Goal: Task Accomplishment & Management: Manage account settings

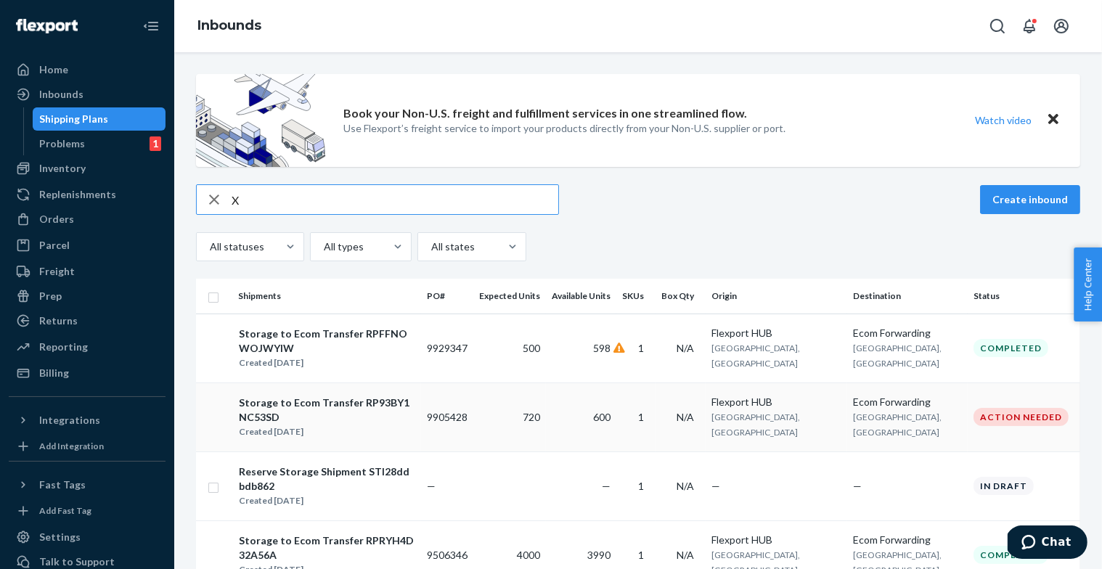
scroll to position [70, 0]
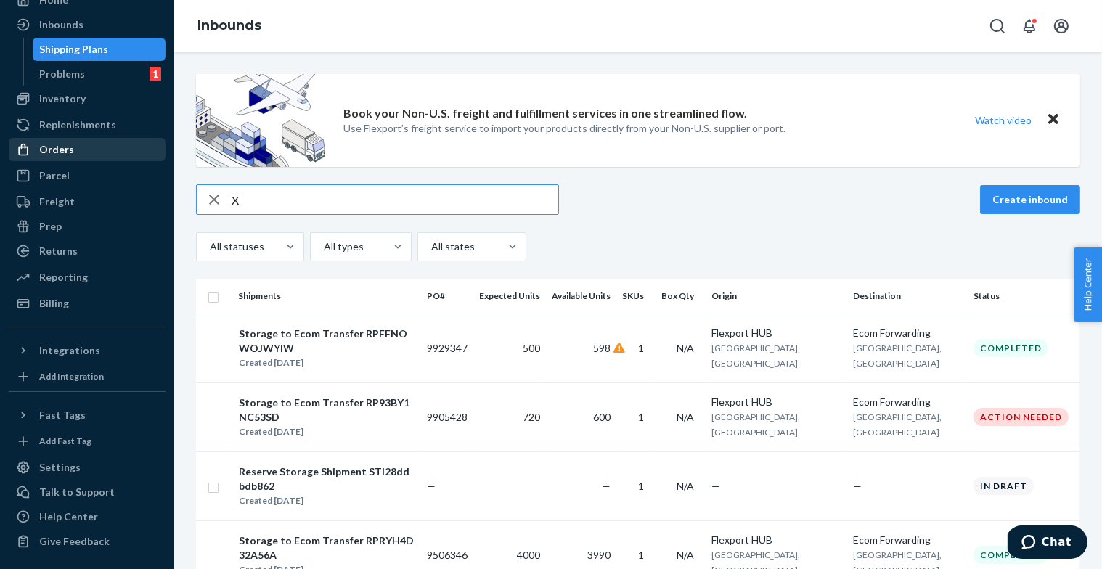
click at [67, 150] on div "Orders" at bounding box center [56, 149] width 35 height 15
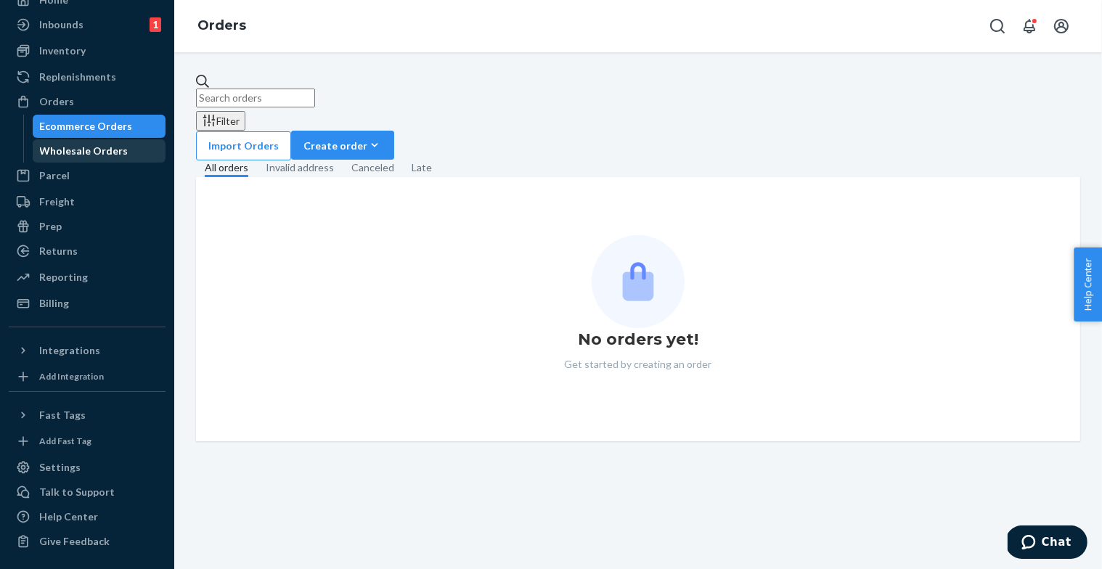
click at [82, 157] on div "Wholesale Orders" at bounding box center [84, 151] width 89 height 15
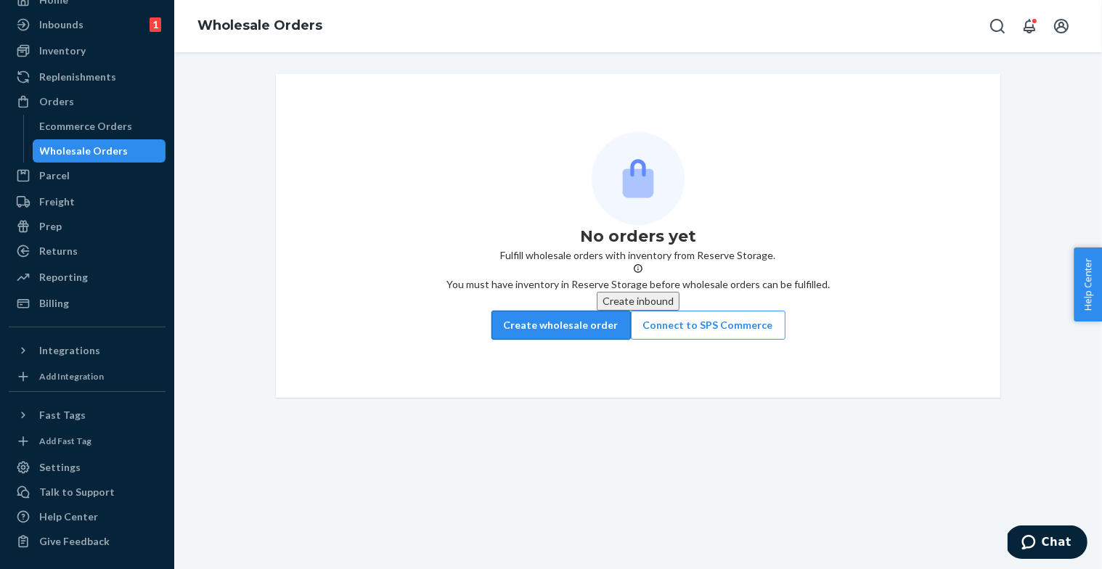
click at [568, 340] on button "Create wholesale order" at bounding box center [560, 325] width 139 height 29
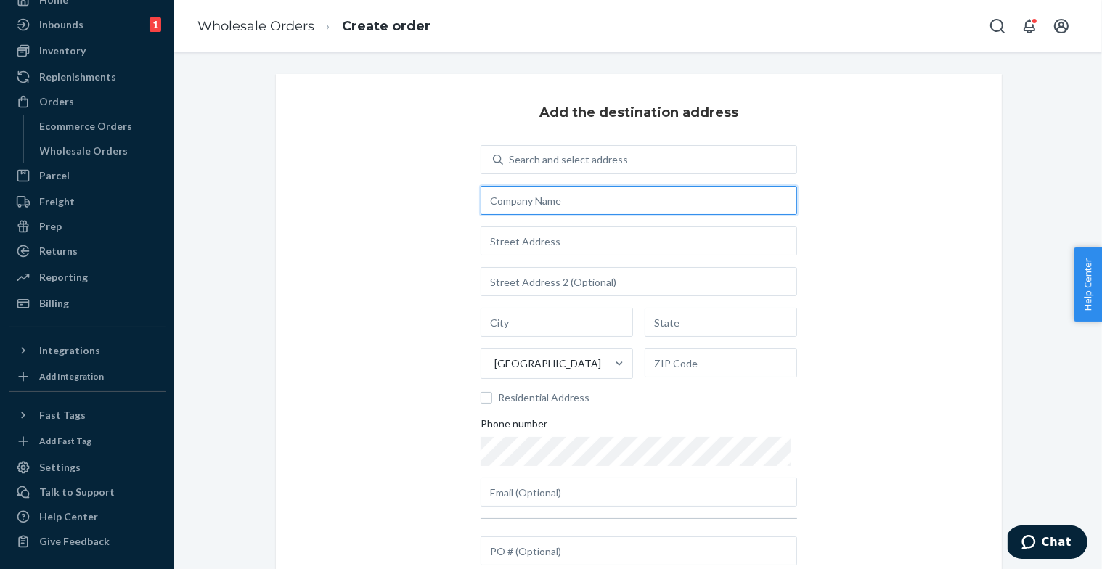
click at [553, 192] on input "text" at bounding box center [638, 200] width 316 height 29
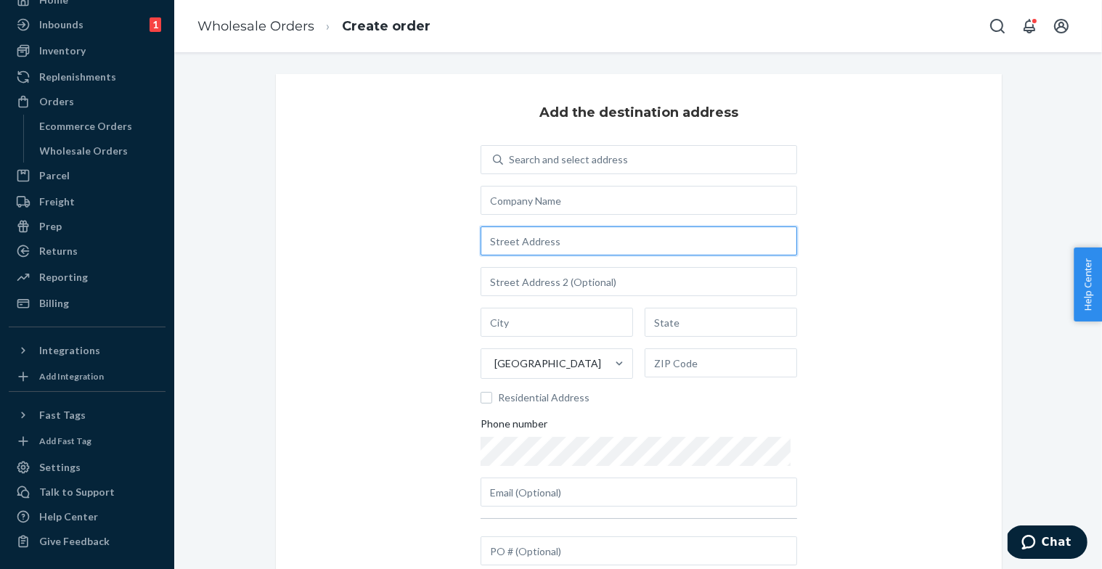
click at [556, 239] on input "text" at bounding box center [638, 240] width 316 height 29
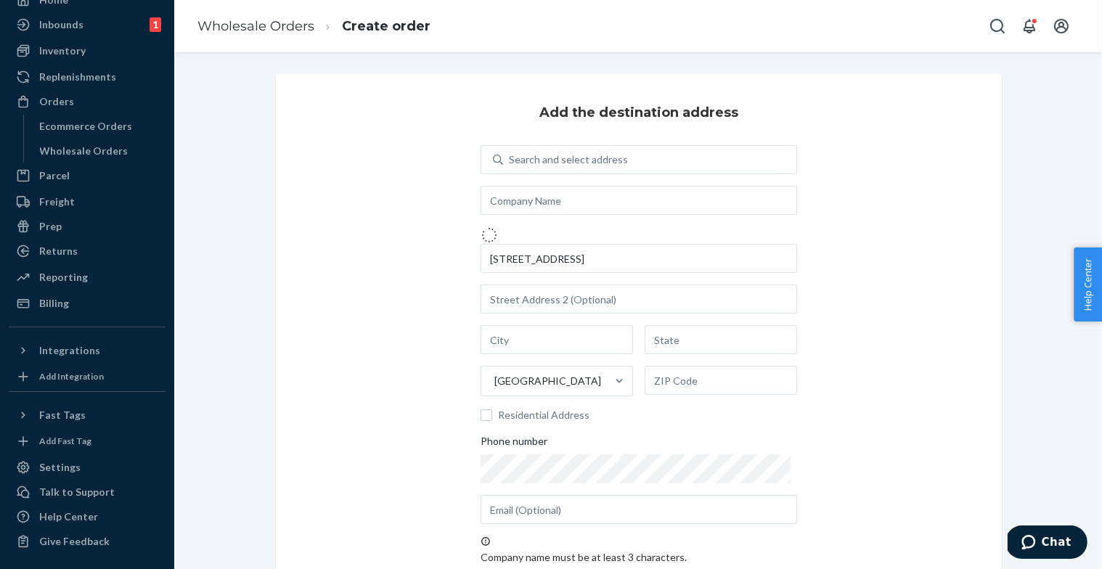
type input "[STREET_ADDRESS][PERSON_NAME]"
type input "[GEOGRAPHIC_DATA]"
type input "PA"
type input "17859"
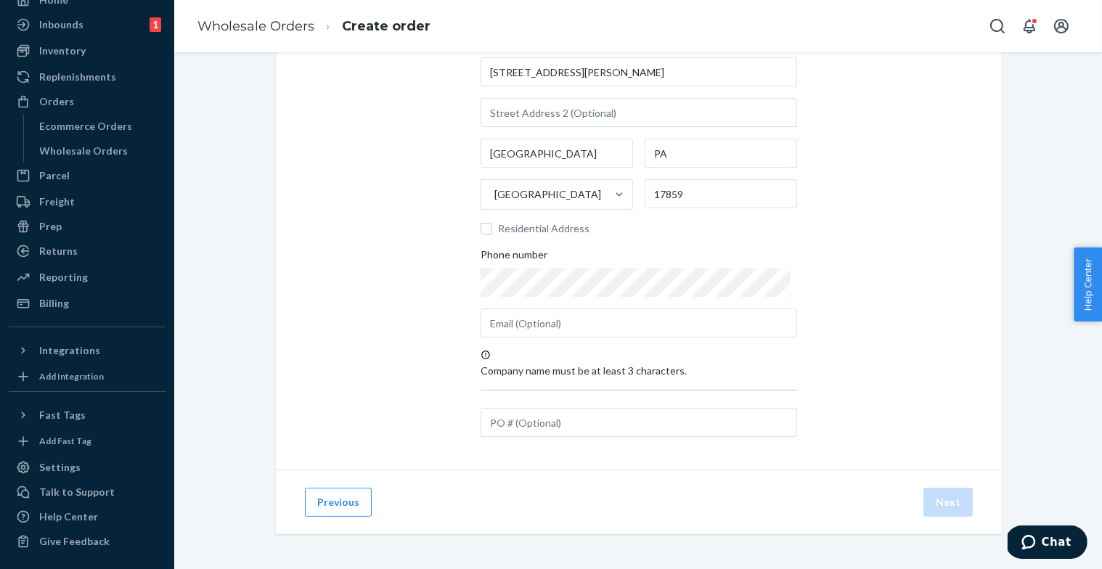
scroll to position [47, 0]
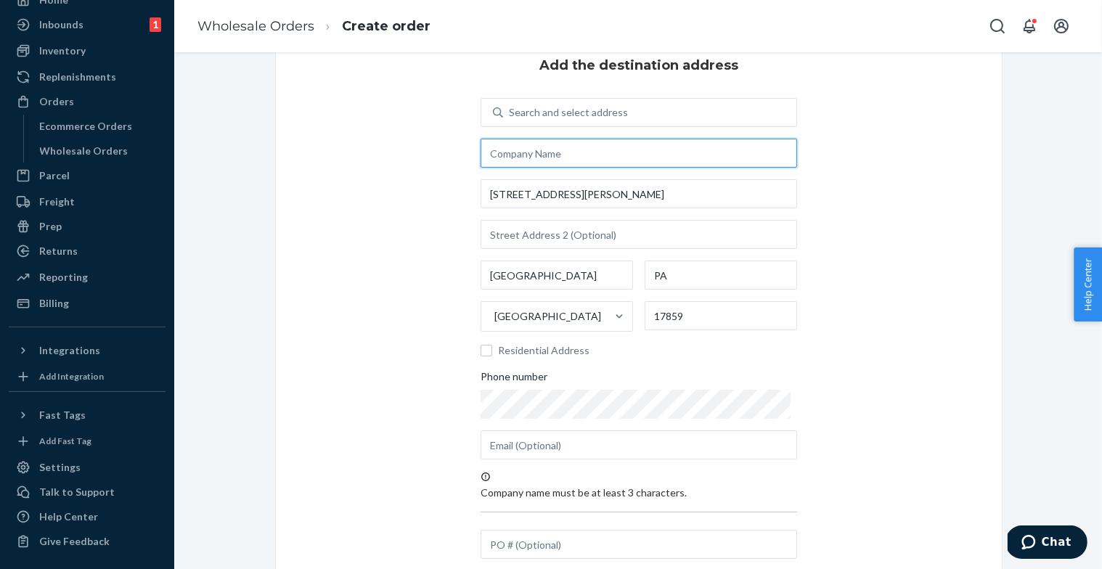
click at [540, 159] on input "text" at bounding box center [638, 153] width 316 height 29
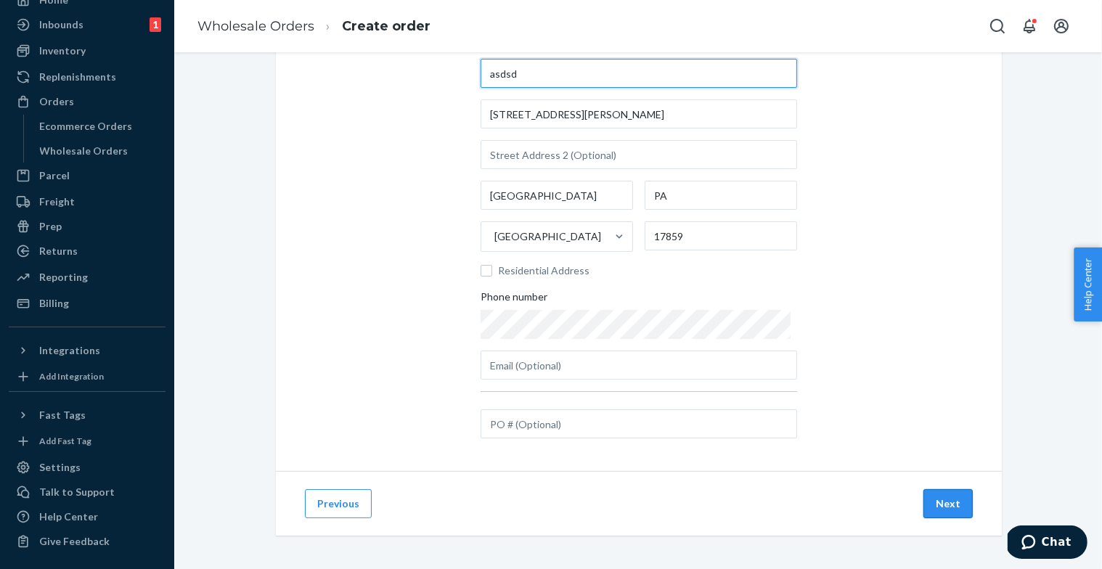
type input "asdsd"
click at [951, 506] on button "Next" at bounding box center [947, 503] width 49 height 29
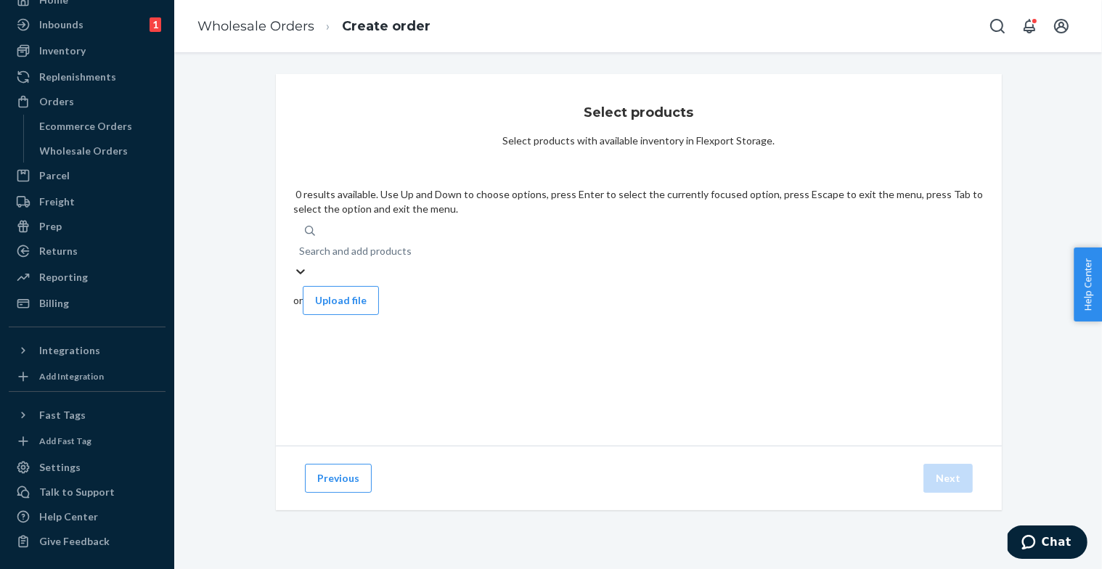
click at [633, 238] on div "Search and add products" at bounding box center [638, 251] width 691 height 26
click at [300, 244] on input "0 results available. Use Up and Down to choose options, press Enter to select t…" at bounding box center [299, 251] width 1 height 15
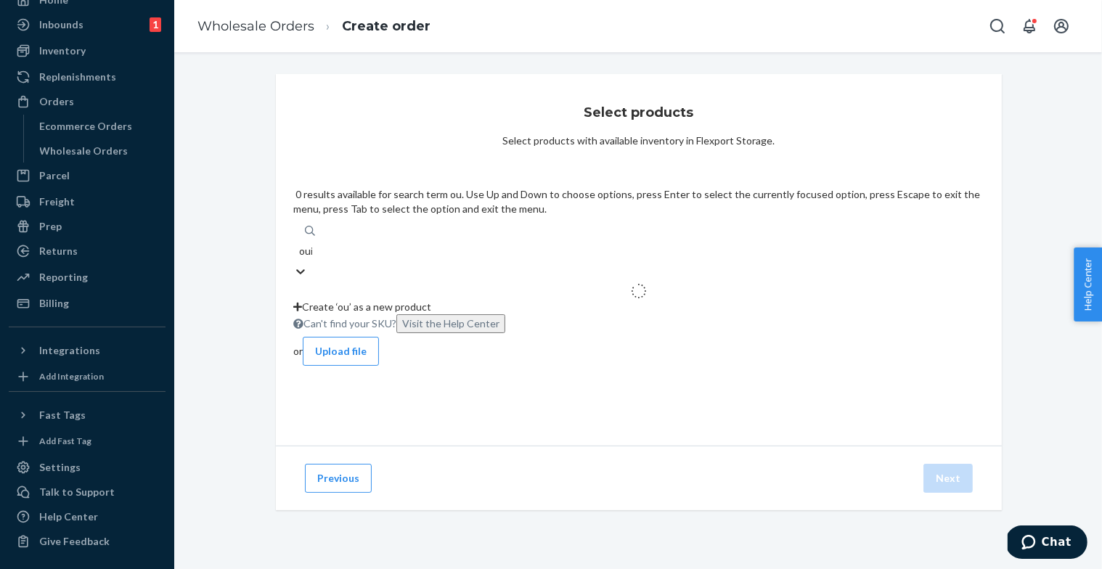
type input "ouisi"
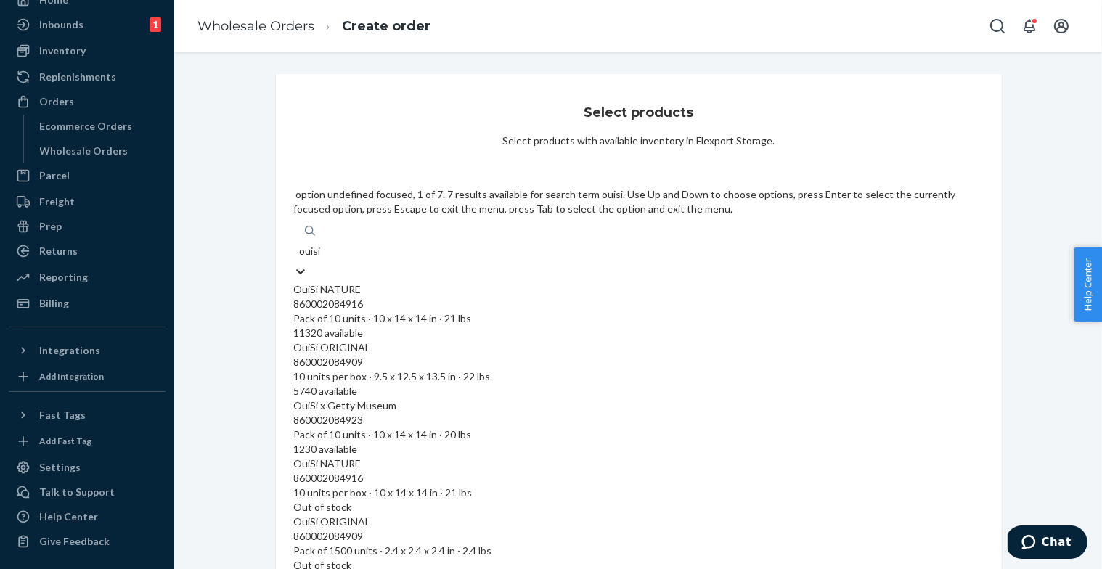
click at [465, 297] on span "860002084916 Pack of 10 units · 10 x 14 x 14 in · 21 lbs" at bounding box center [638, 311] width 691 height 28
click at [321, 244] on input "ouisi" at bounding box center [310, 251] width 22 height 15
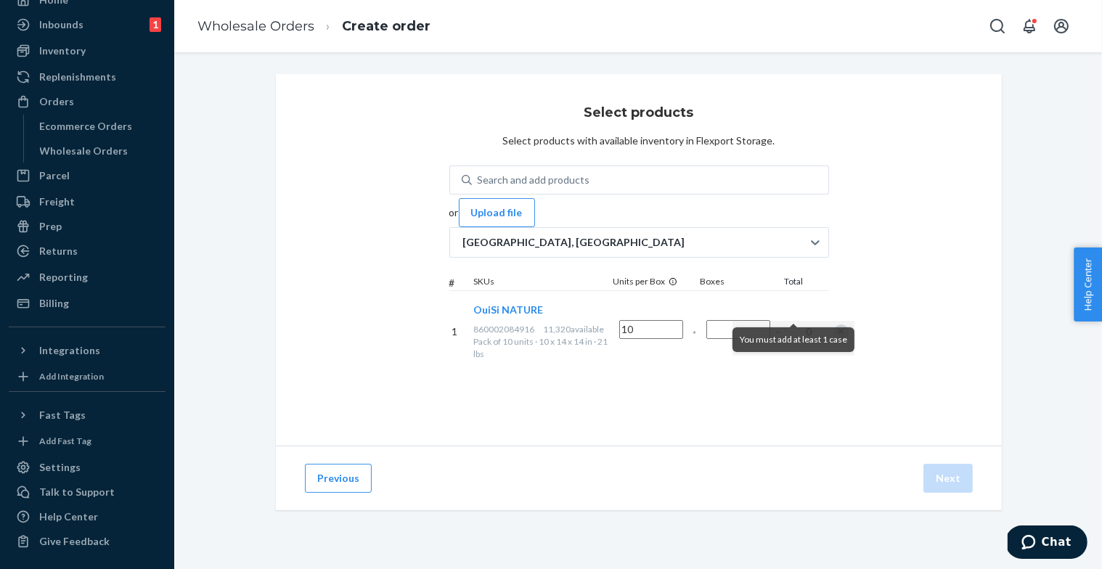
click at [770, 320] on input "Number of boxes" at bounding box center [738, 329] width 64 height 19
type input "1"
click at [933, 477] on button "Next" at bounding box center [947, 478] width 49 height 29
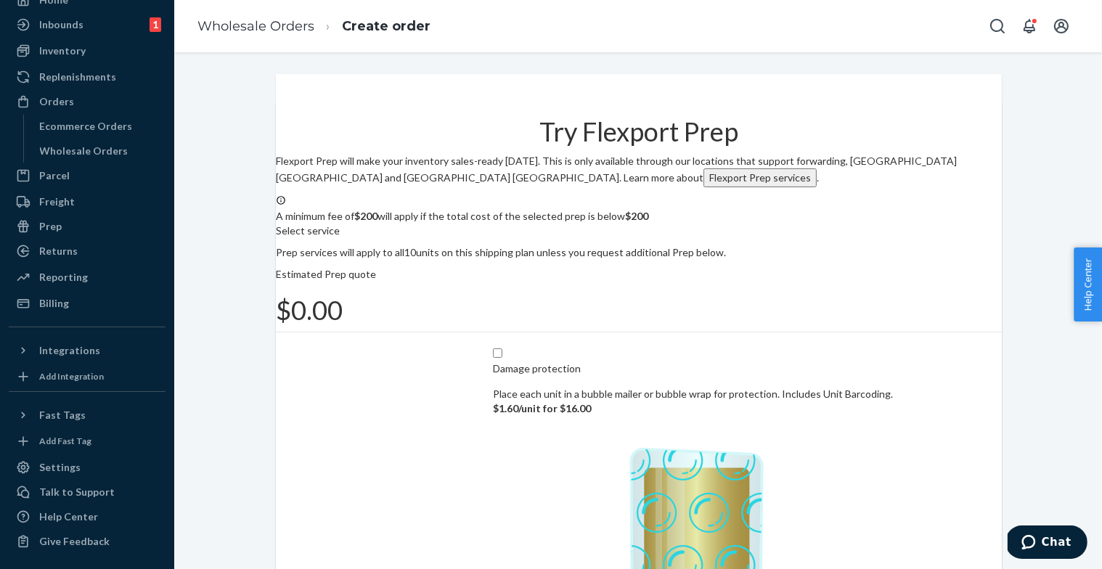
scroll to position [170, 0]
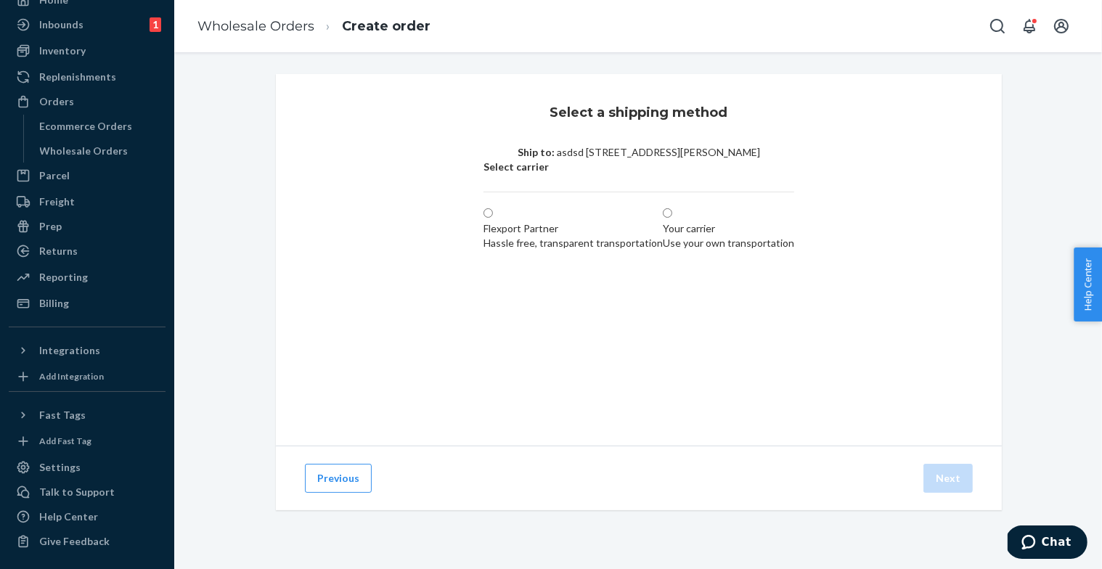
click at [483, 232] on div "Flexport Partner" at bounding box center [572, 228] width 179 height 15
click at [483, 218] on input "Flexport Partner Hassle free, transparent transportation" at bounding box center [487, 212] width 9 height 9
radio input "true"
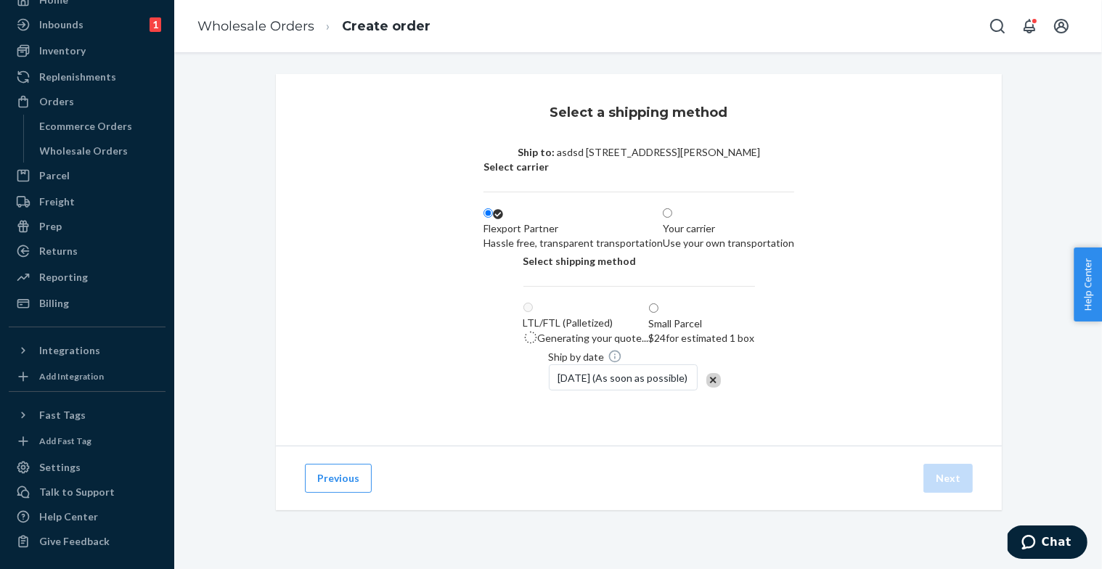
scroll to position [62, 0]
click at [658, 303] on span at bounding box center [658, 309] width 0 height 12
click at [658, 303] on input "Small Parcel $24 for estimated 1 box" at bounding box center [653, 307] width 9 height 9
radio input "true"
click at [953, 493] on button "Next" at bounding box center [947, 478] width 49 height 29
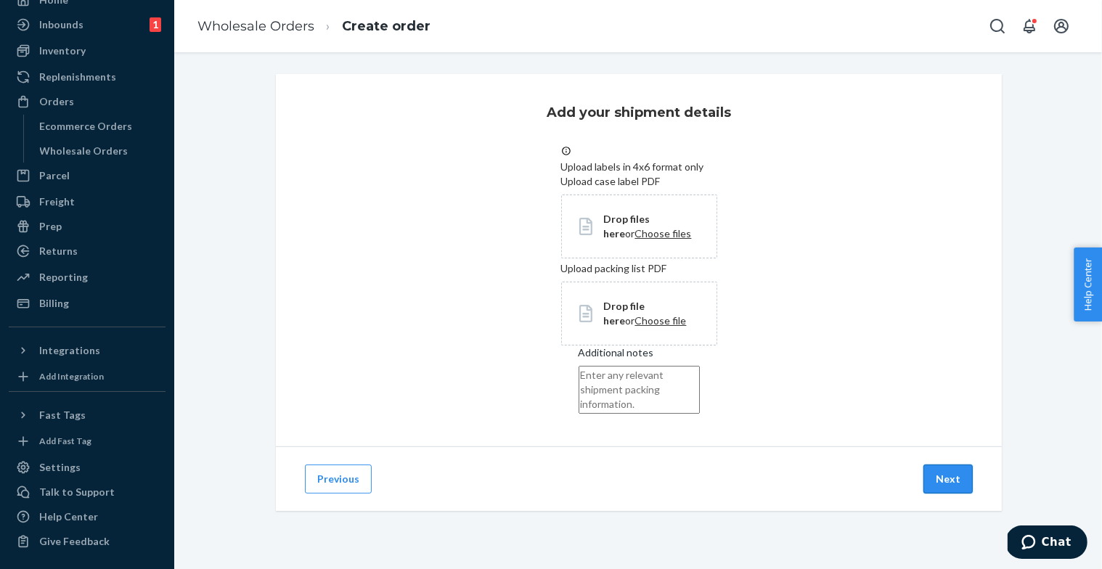
click at [946, 493] on button "Next" at bounding box center [947, 478] width 49 height 29
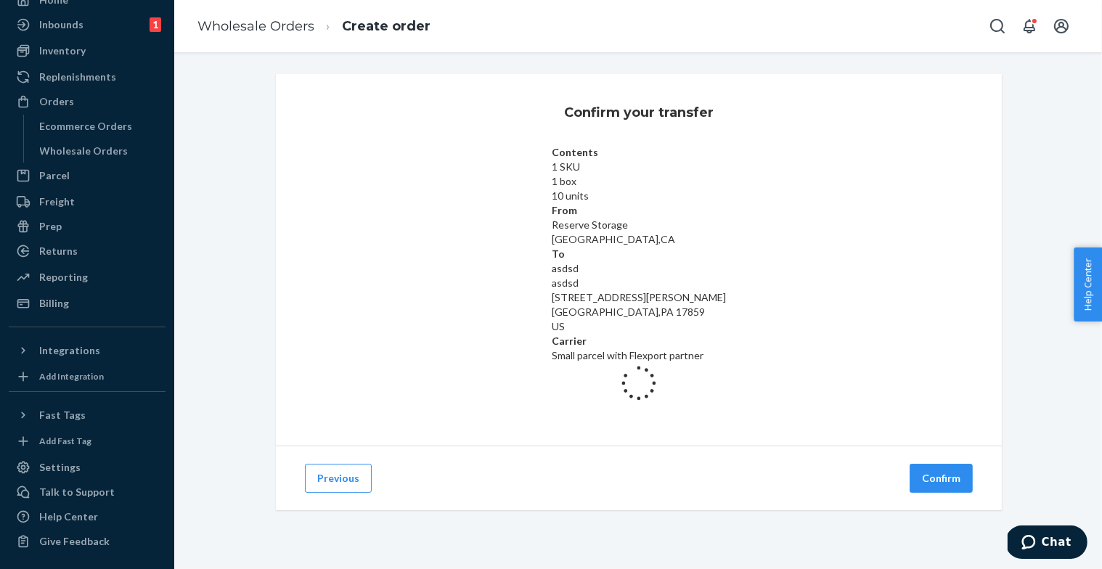
scroll to position [0, 0]
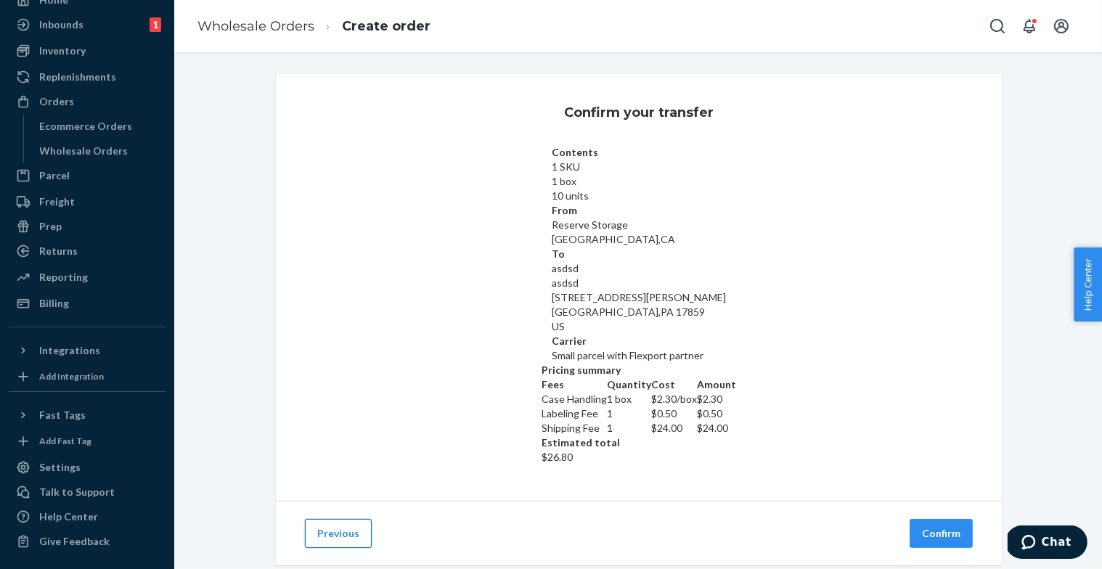
click at [328, 519] on button "Previous" at bounding box center [338, 533] width 67 height 29
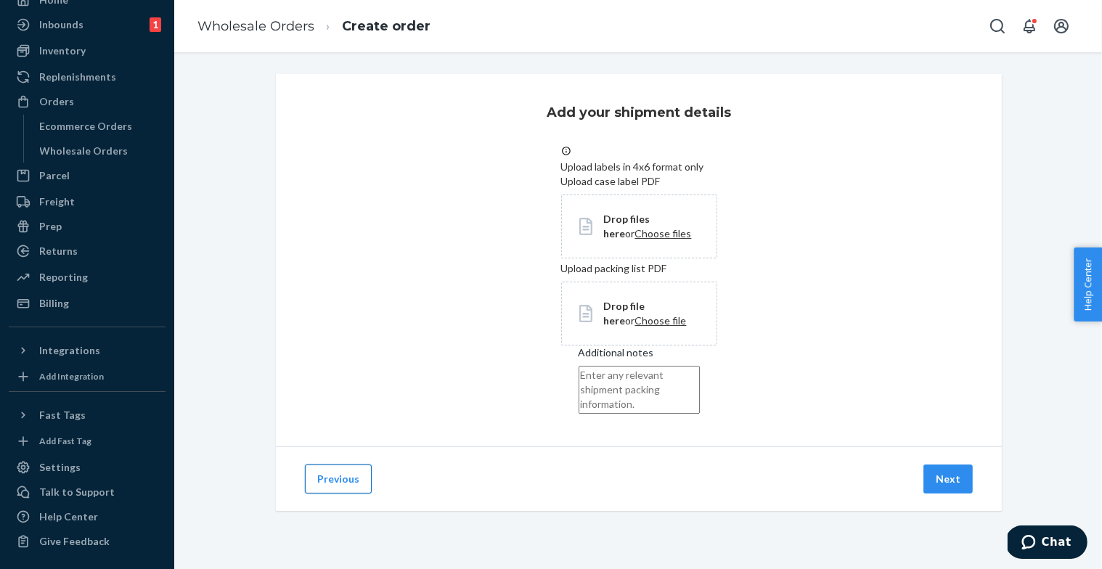
click at [330, 493] on button "Previous" at bounding box center [338, 478] width 67 height 29
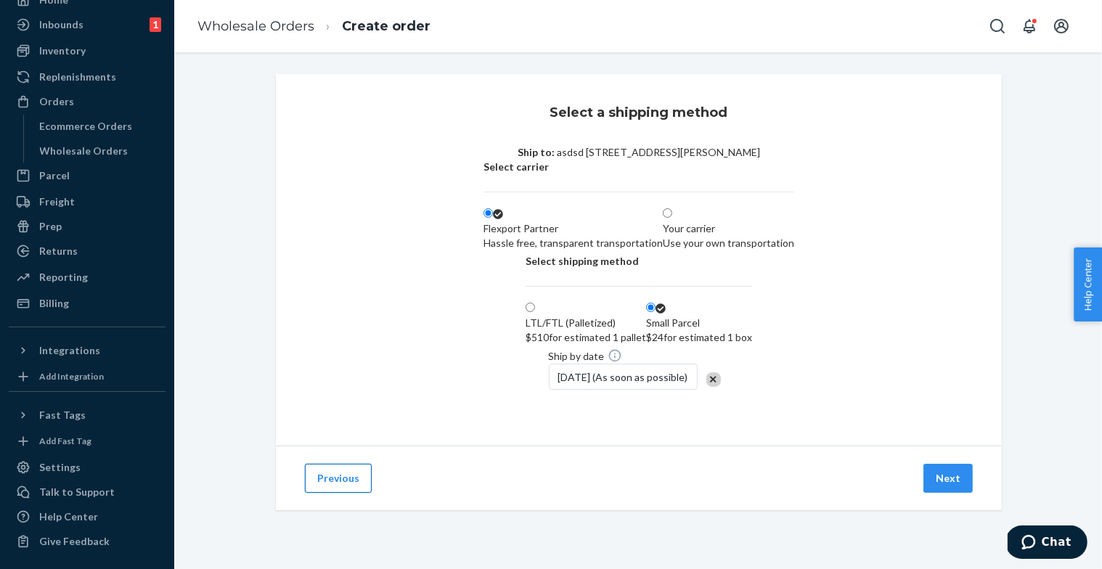
scroll to position [61, 0]
click at [351, 493] on button "Previous" at bounding box center [338, 478] width 67 height 29
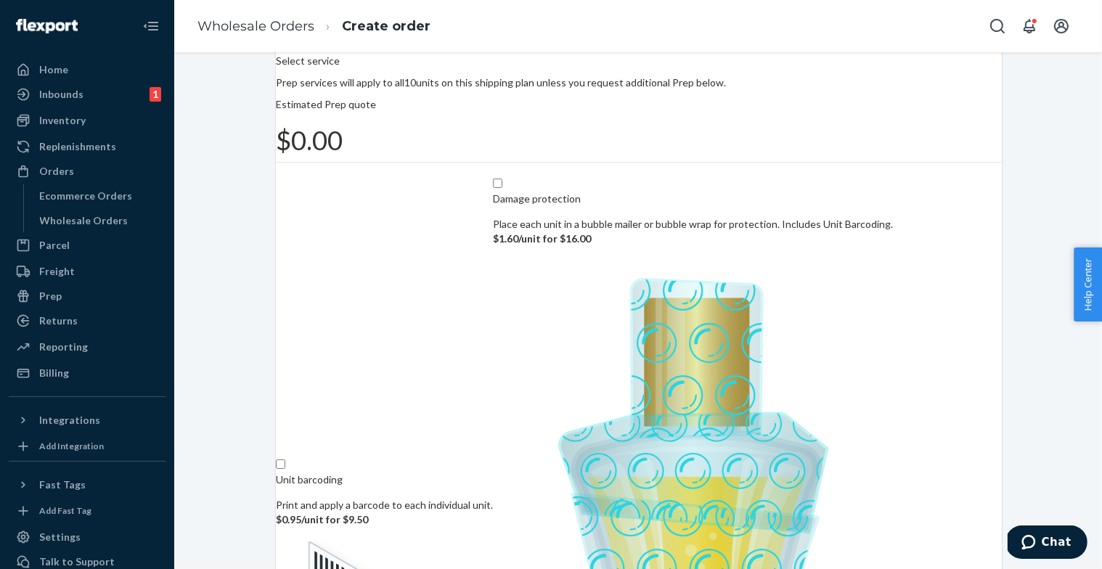
scroll to position [0, 0]
click at [266, 20] on link "Wholesale Orders" at bounding box center [255, 26] width 117 height 16
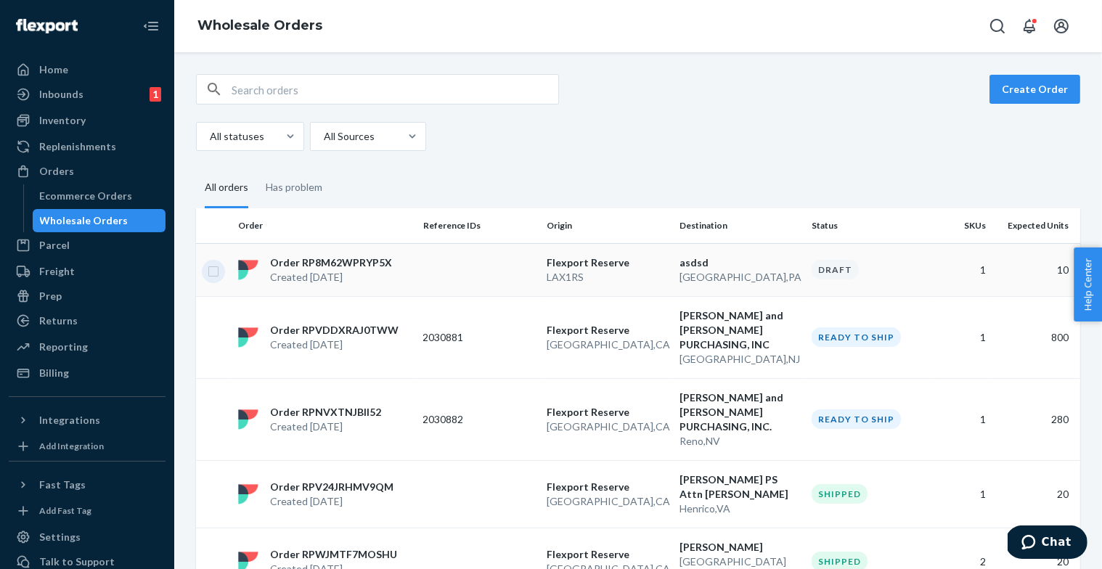
click at [211, 276] on input "checkbox" at bounding box center [214, 269] width 12 height 15
checkbox input "true"
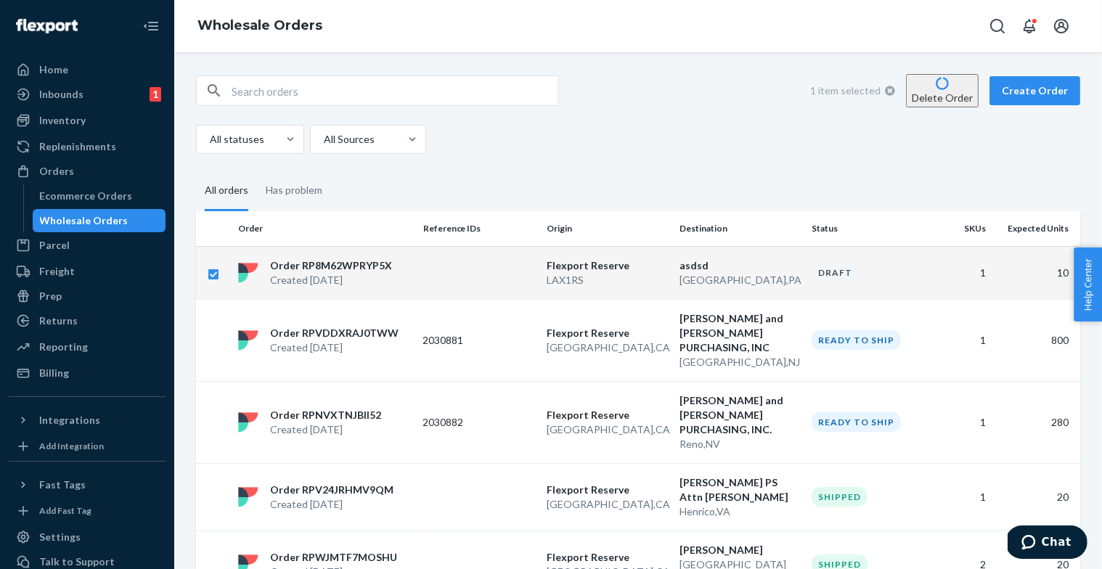
click at [944, 88] on button "Delete Order" at bounding box center [942, 90] width 73 height 33
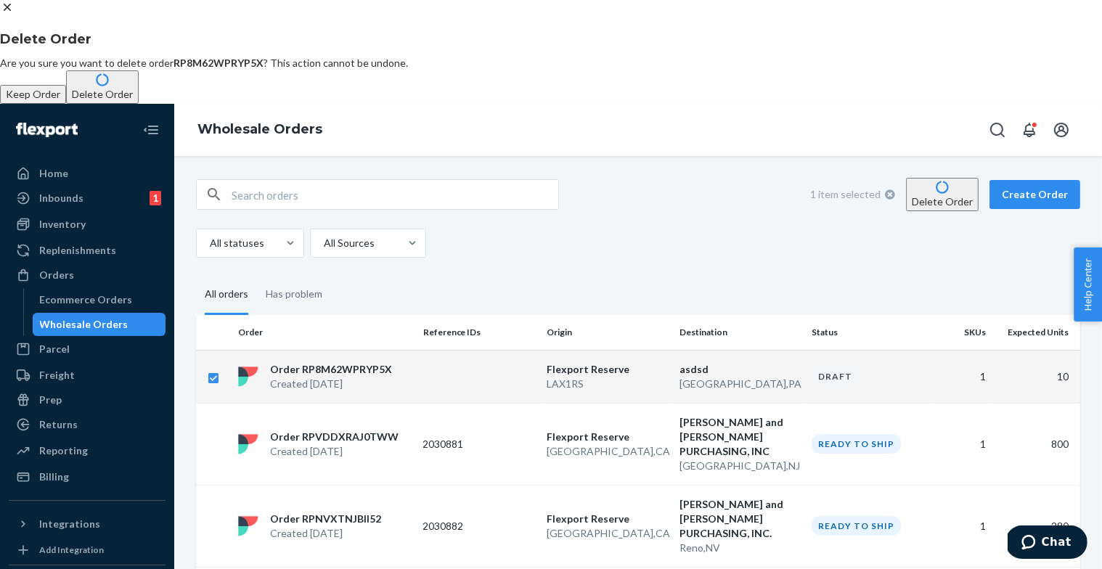
click at [139, 104] on button "Delete Order" at bounding box center [102, 86] width 73 height 33
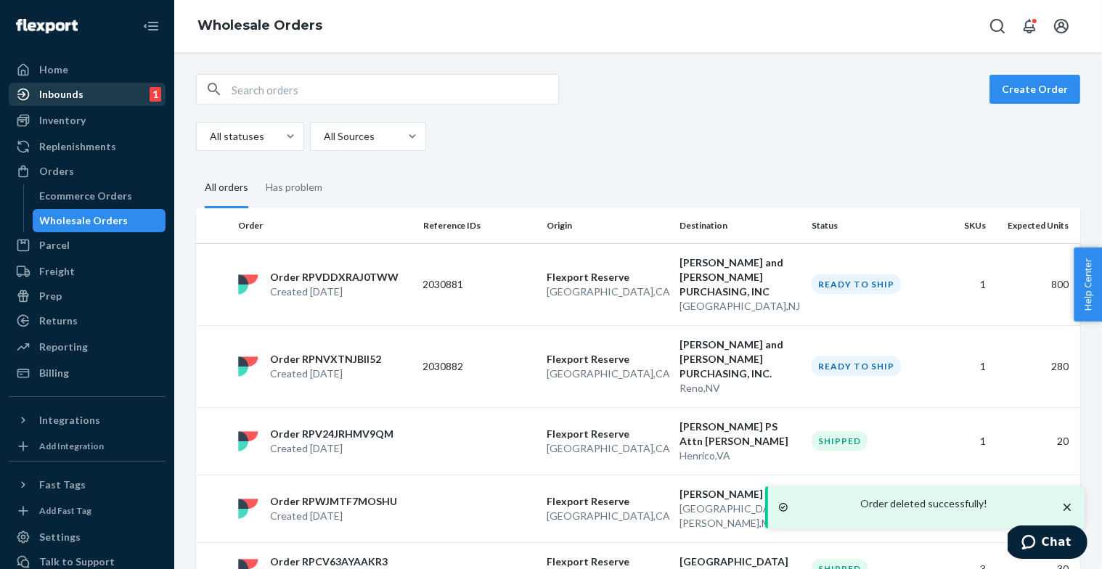
click at [95, 97] on div "Inbounds 1" at bounding box center [87, 94] width 154 height 20
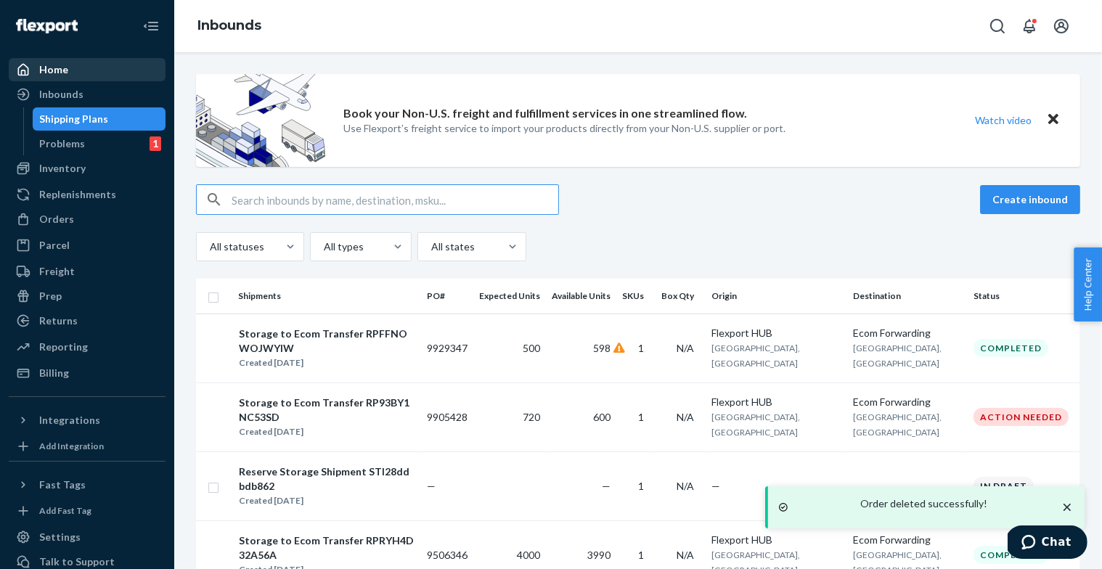
click at [57, 70] on div "Home" at bounding box center [53, 69] width 29 height 15
